Goal: Find specific page/section: Find specific page/section

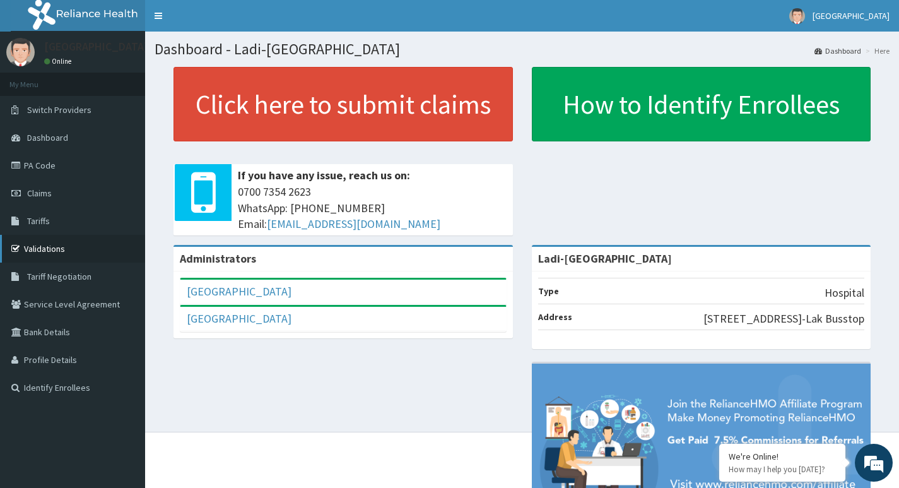
click at [49, 249] on link "Validations" at bounding box center [72, 249] width 145 height 28
click at [59, 244] on link "Validations" at bounding box center [72, 249] width 145 height 28
